Goal: Transaction & Acquisition: Purchase product/service

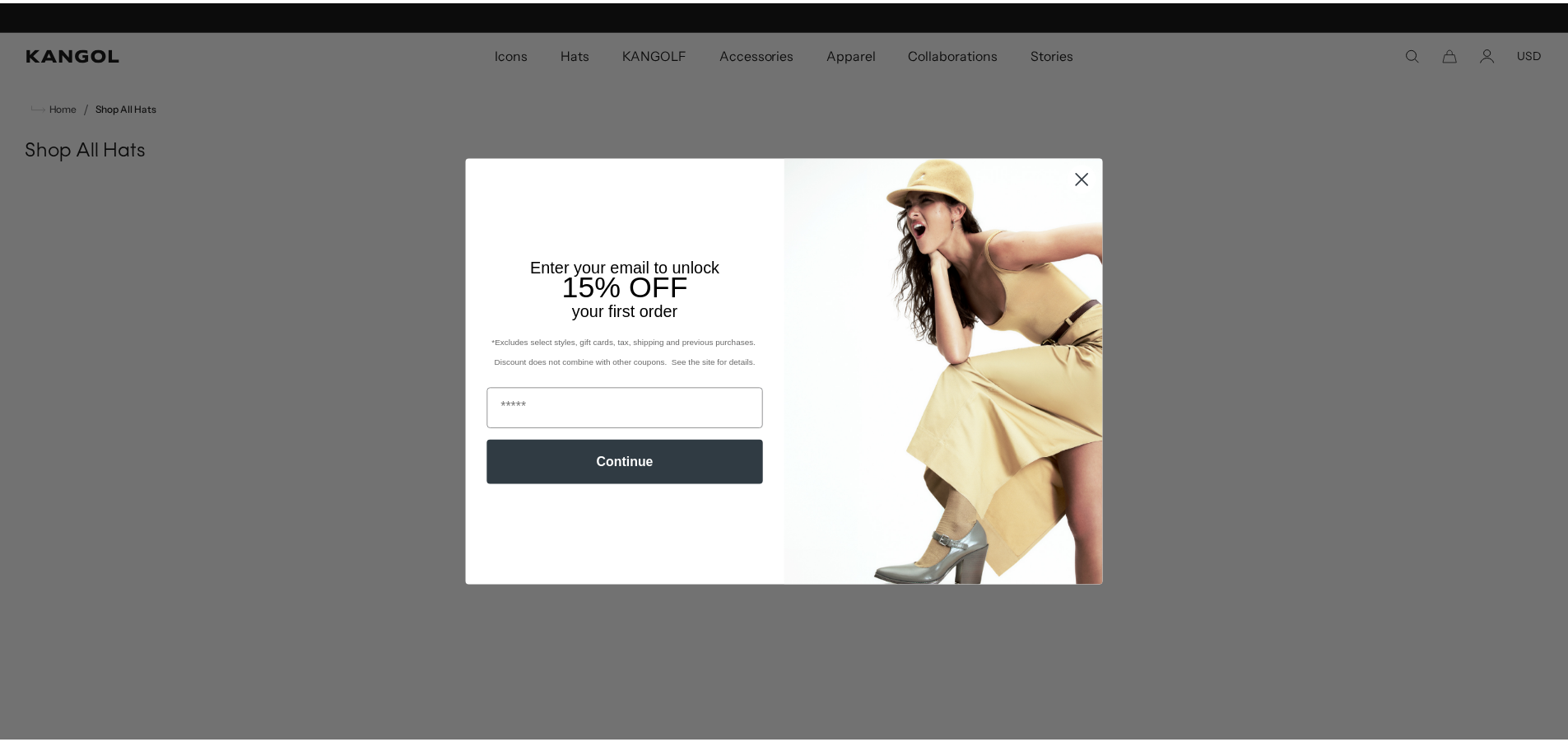
scroll to position [0, 339]
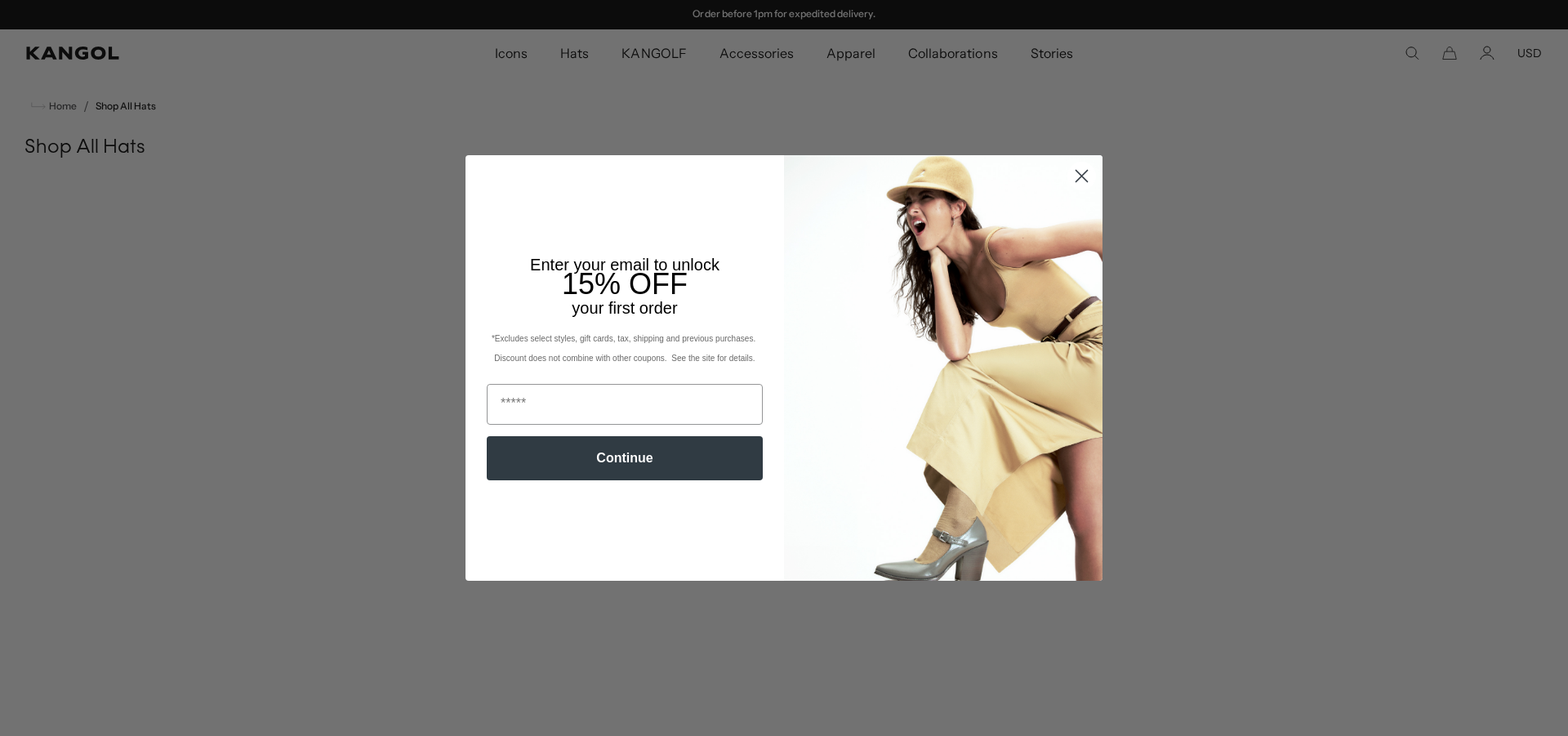
click at [1074, 179] on circle "Close dialog" at bounding box center [1080, 175] width 27 height 27
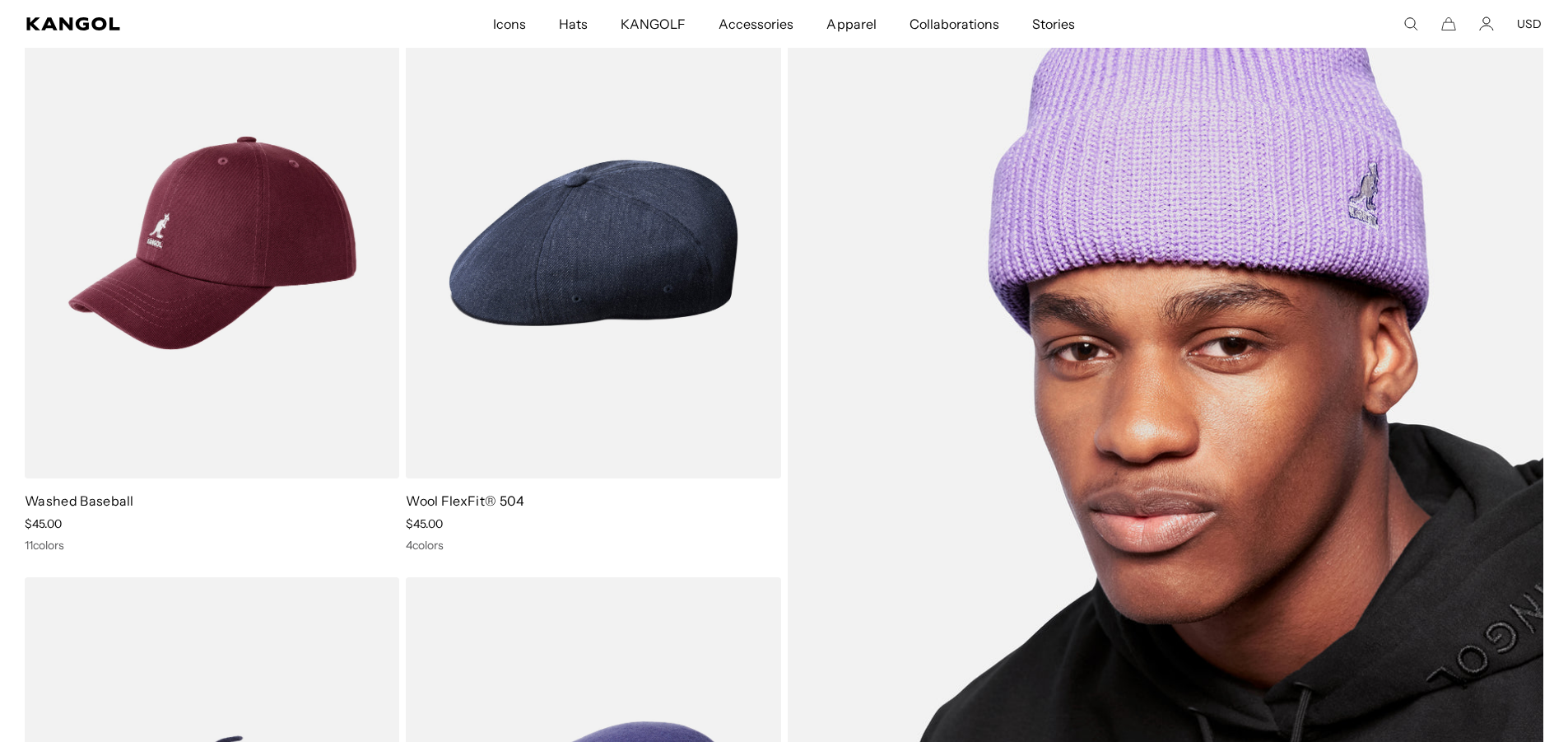
scroll to position [0, 0]
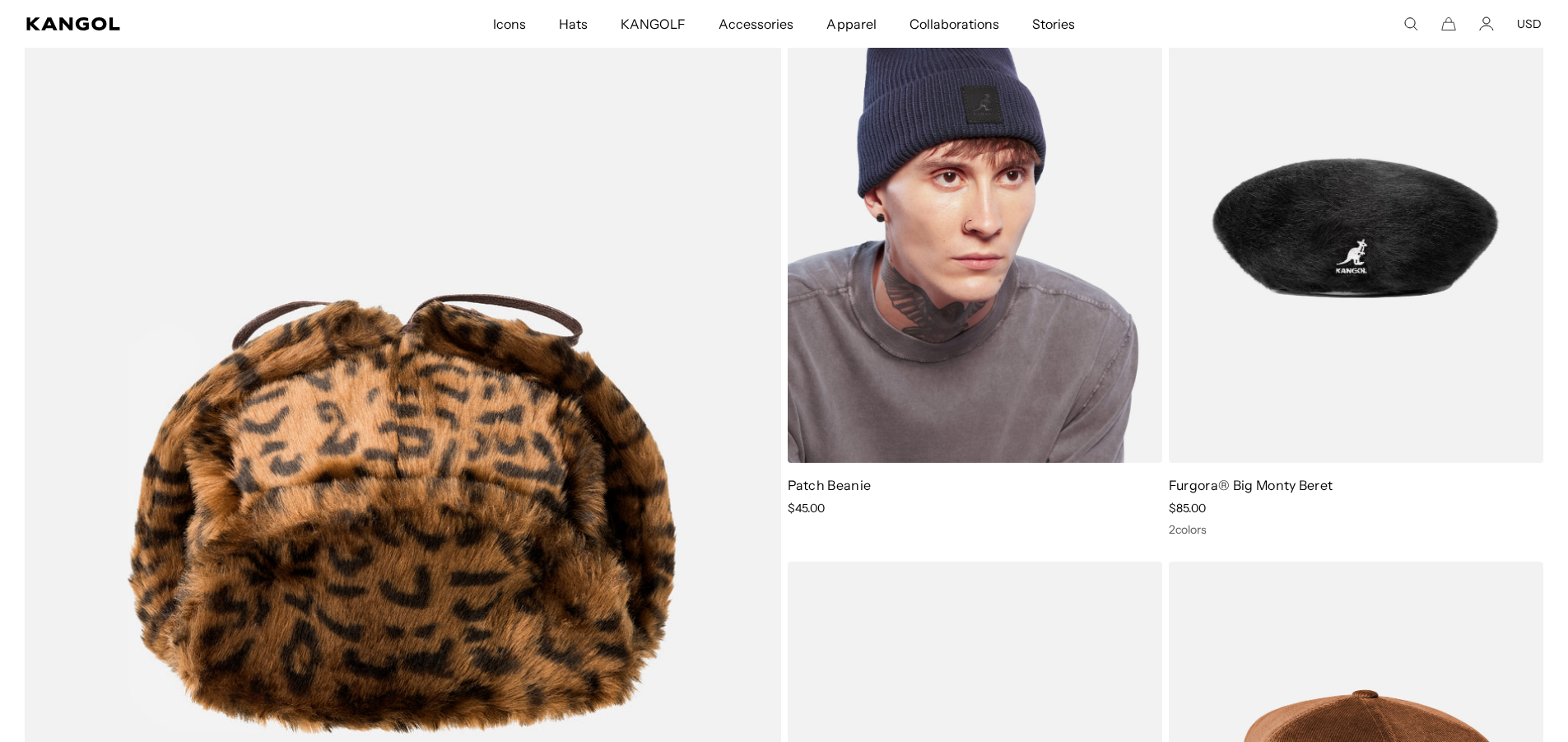
click at [1003, 402] on img at bounding box center [975, 228] width 374 height 471
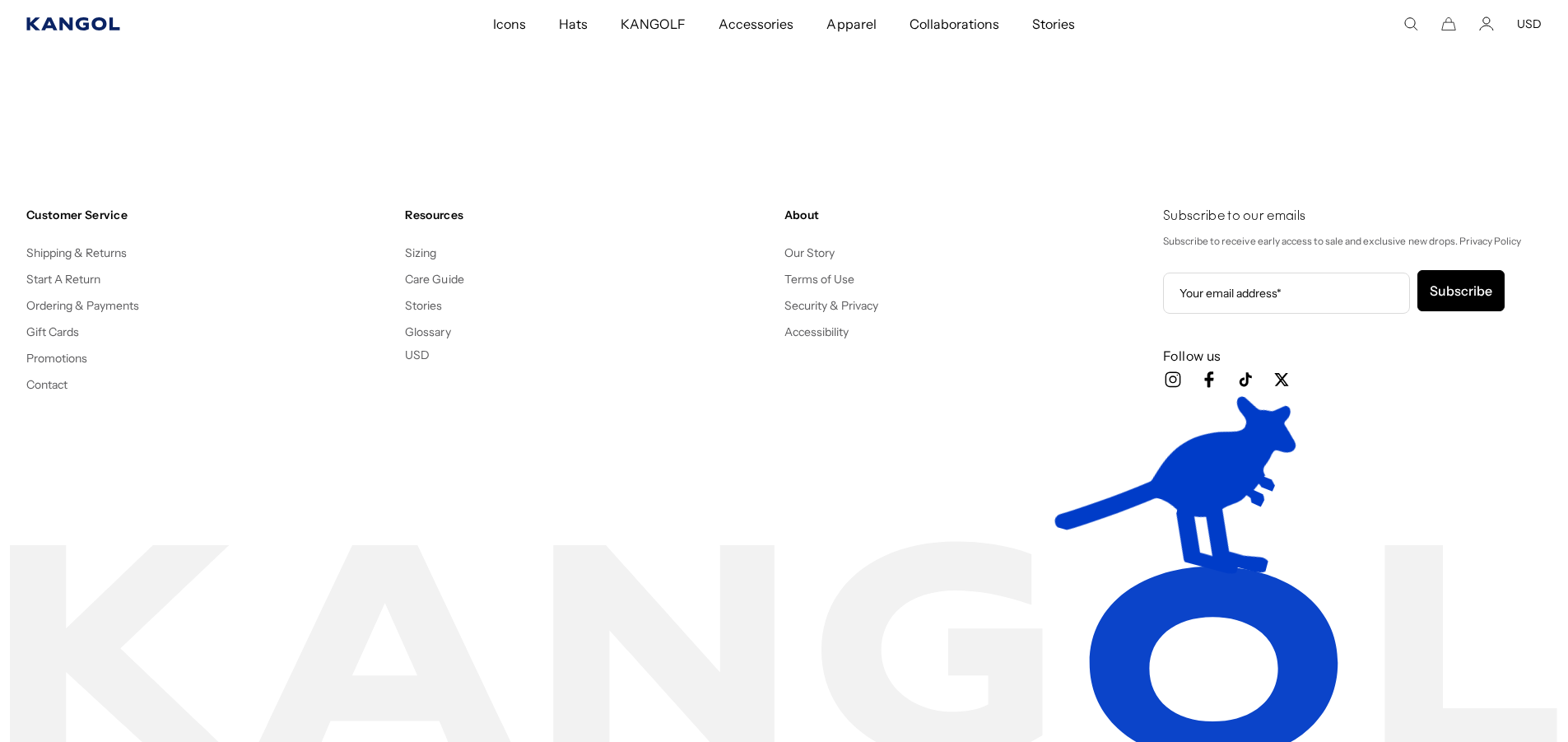
click at [99, 23] on icon "Kangol" at bounding box center [74, 24] width 94 height 13
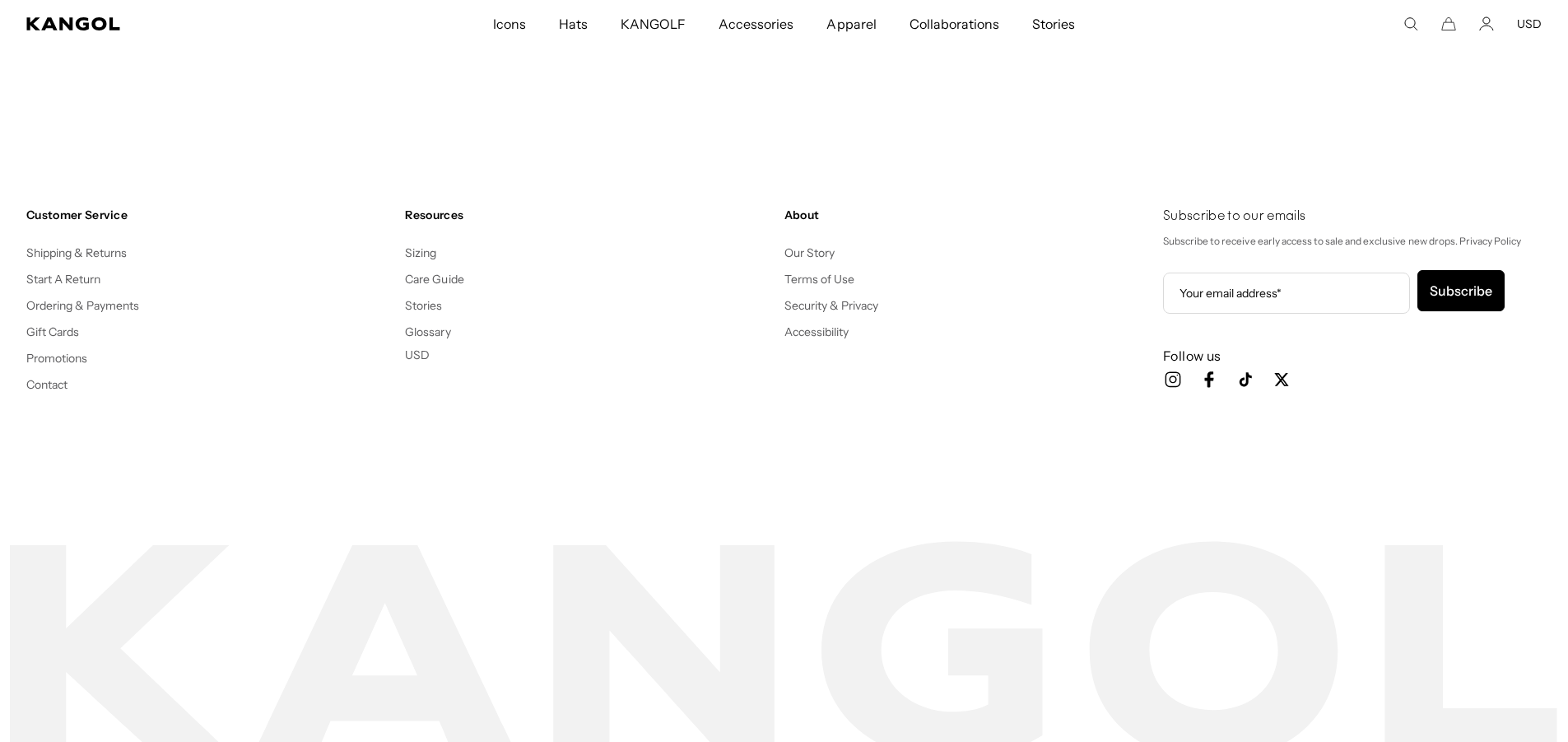
scroll to position [0, 339]
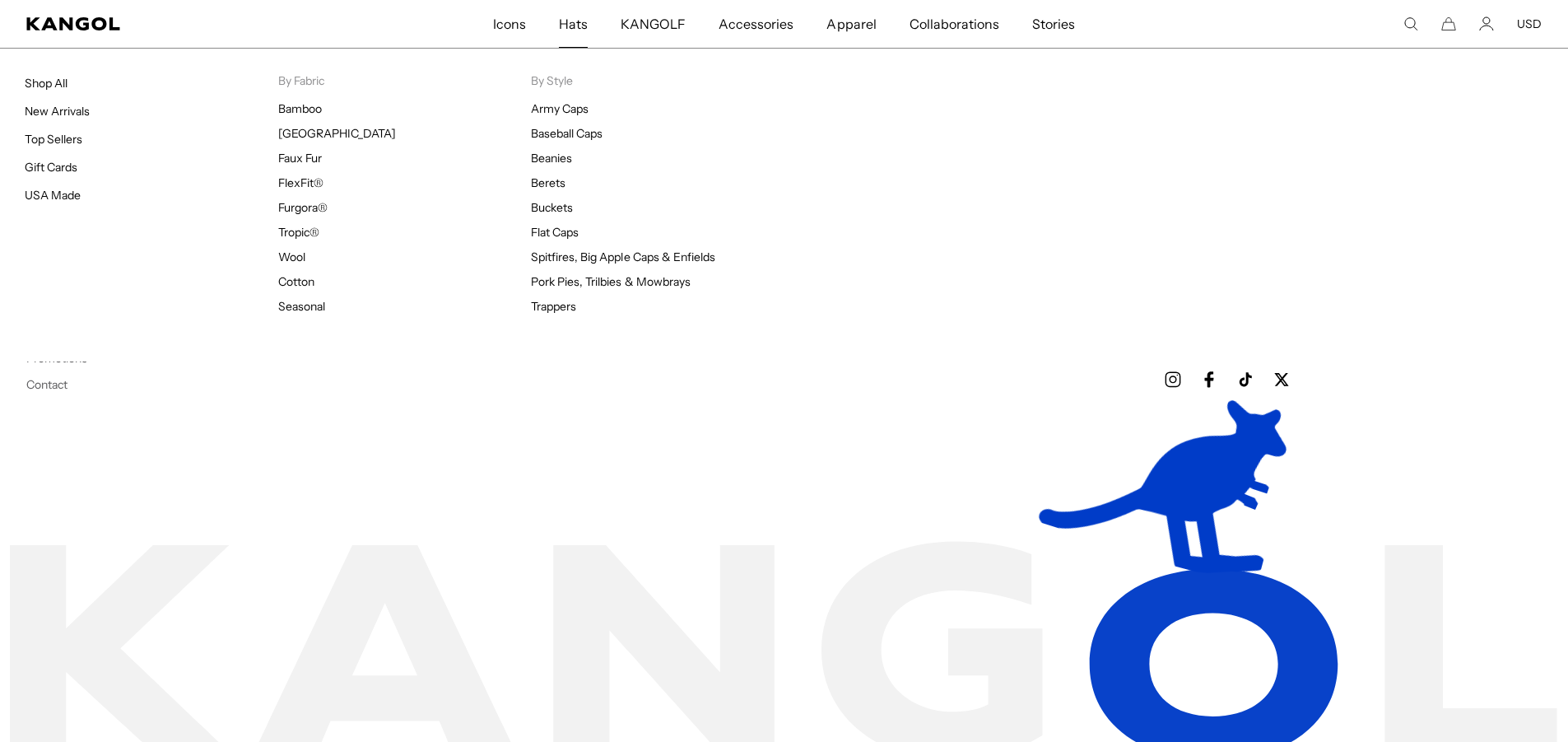
click at [579, 18] on span "Hats" at bounding box center [573, 24] width 29 height 48
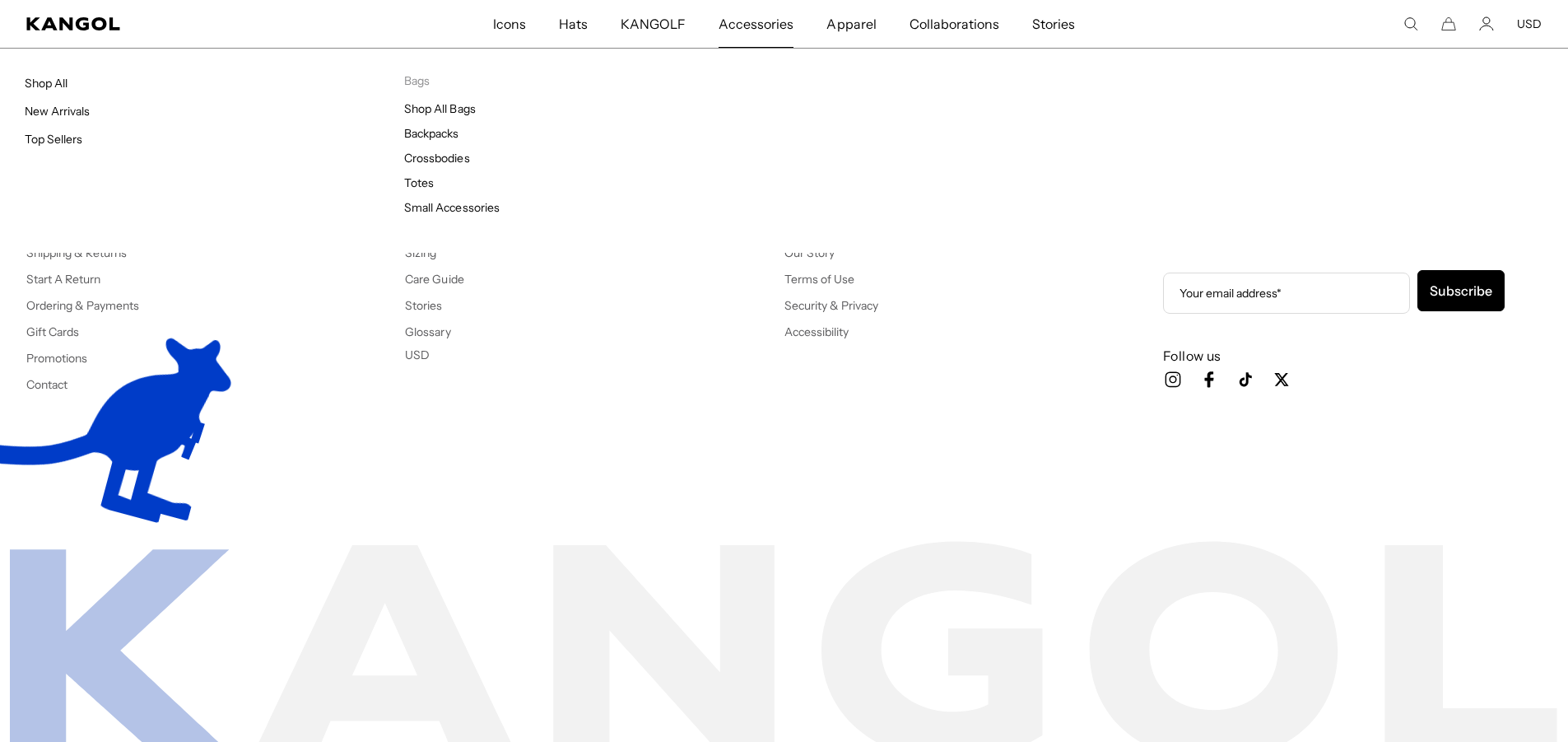
click at [741, 17] on span "Accessories" at bounding box center [756, 24] width 75 height 48
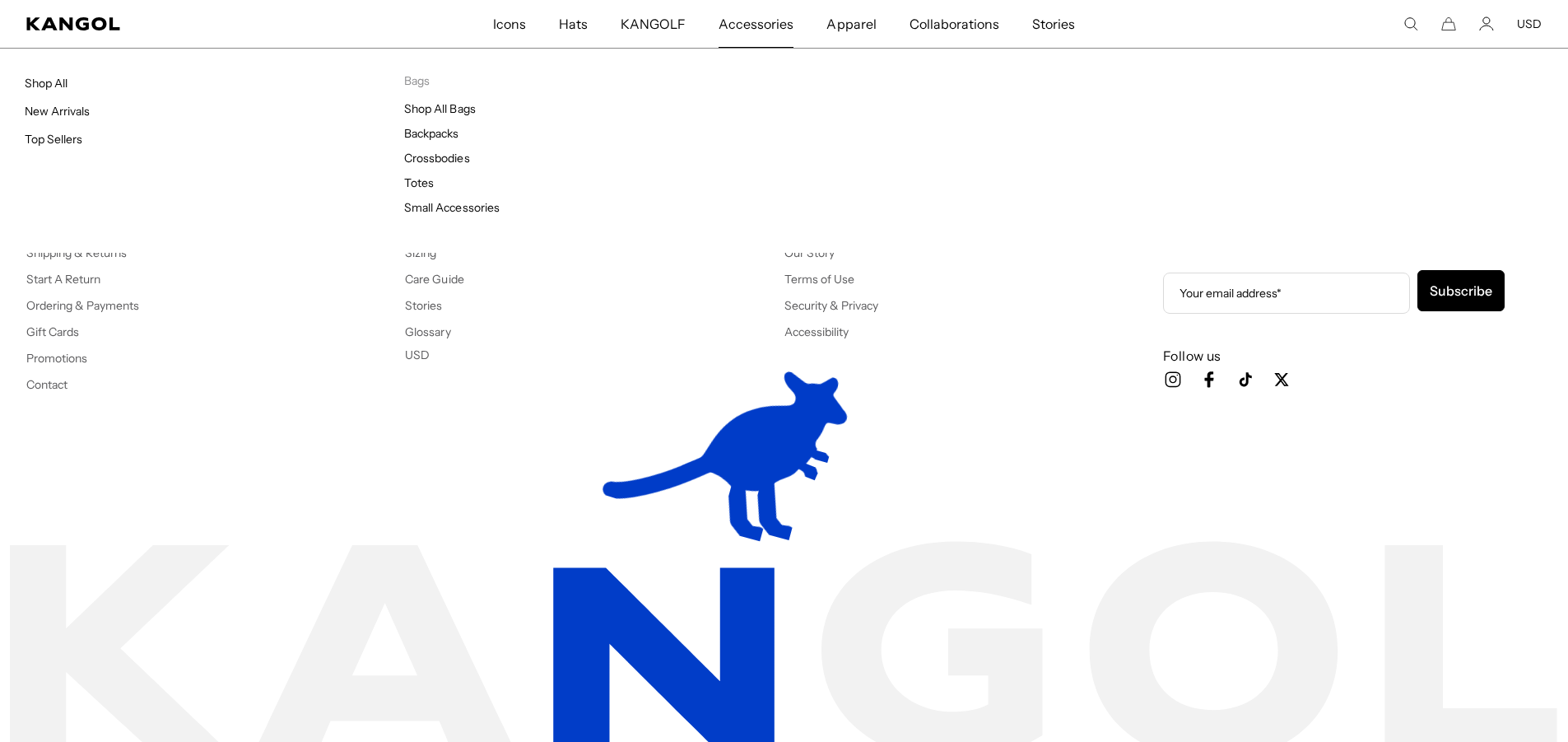
scroll to position [0, 339]
